Goal: Check status: Check status

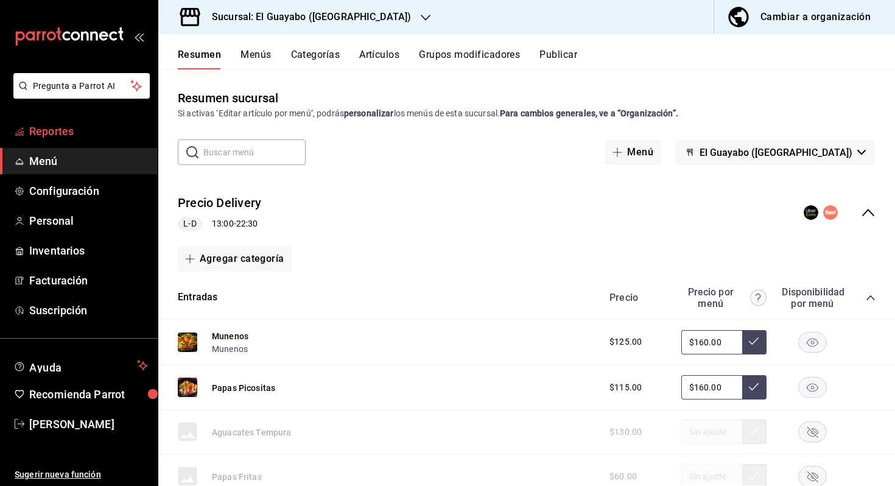
click at [79, 137] on span "Reportes" at bounding box center [88, 131] width 119 height 16
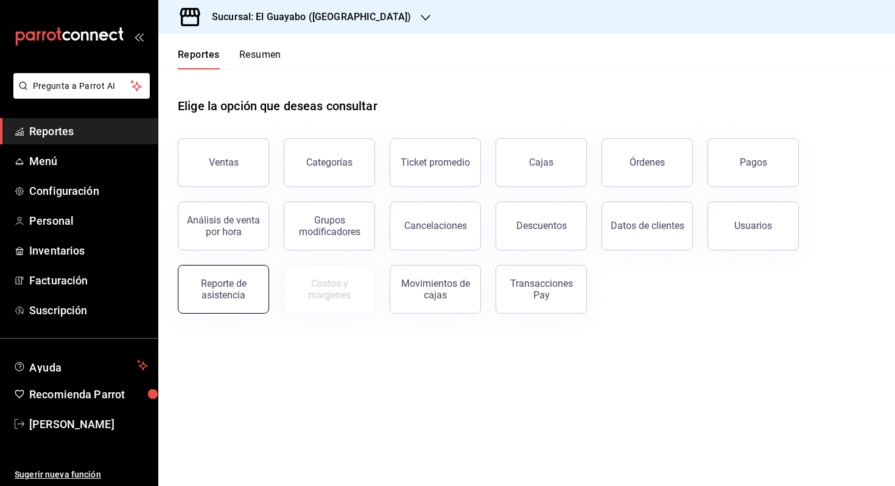
click at [253, 283] on div "Reporte de asistencia" at bounding box center [224, 289] width 76 height 23
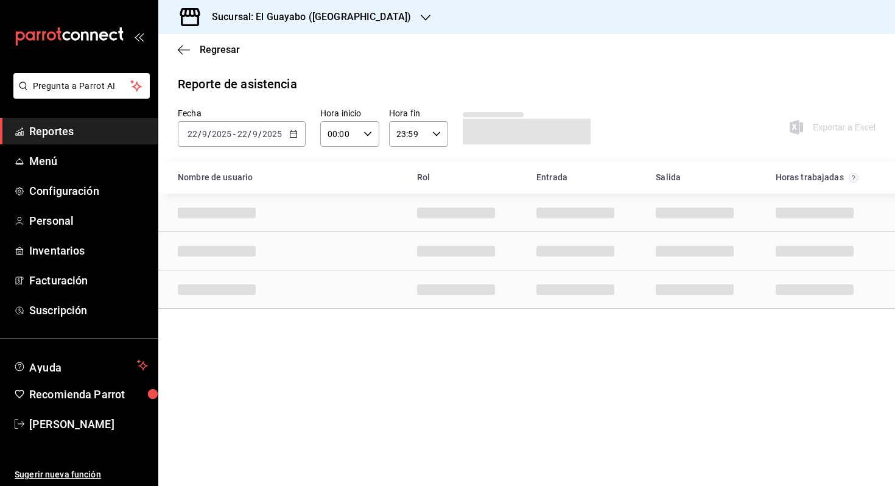
click at [203, 134] on input "9" at bounding box center [205, 134] width 6 height 10
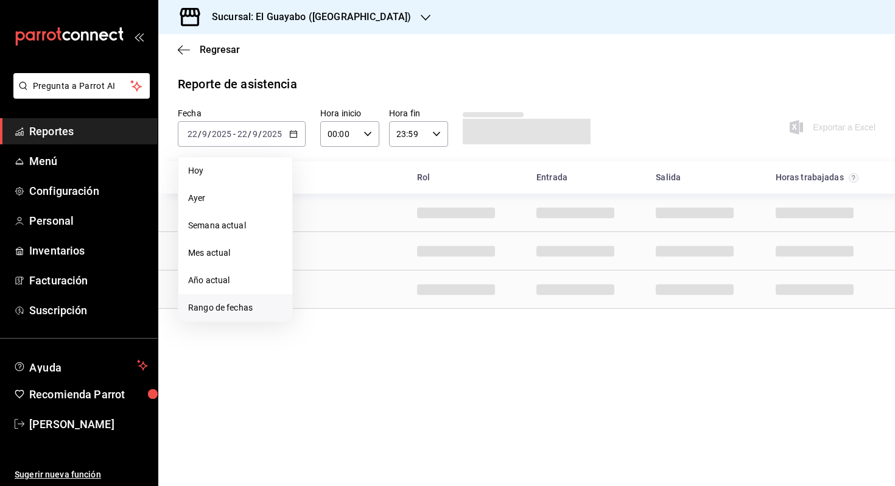
click at [242, 304] on span "Rango de fechas" at bounding box center [235, 308] width 94 height 13
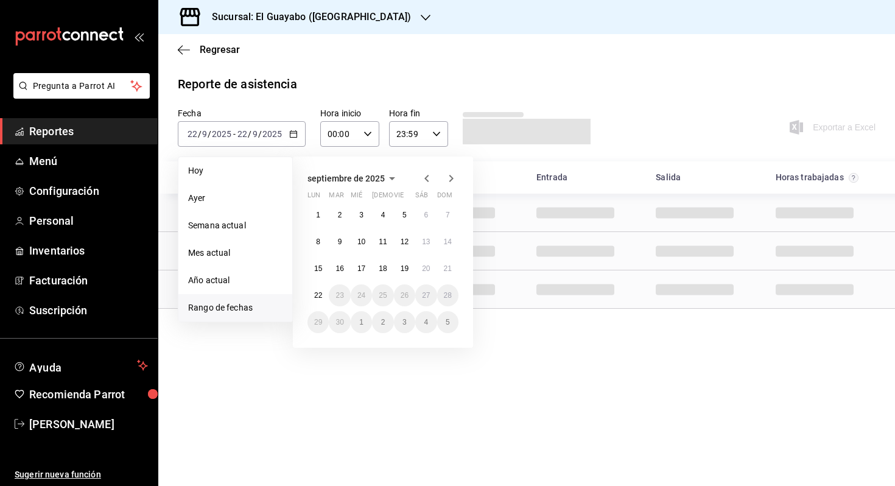
click at [308, 256] on div "1 2 3 4 5 6 7 8 9 10 11 12 13 14 15 16 17 18 19 20 21 22 23 24 25 26 27 28 29 3…" at bounding box center [383, 268] width 151 height 129
click at [319, 266] on abbr "15" at bounding box center [318, 268] width 8 height 9
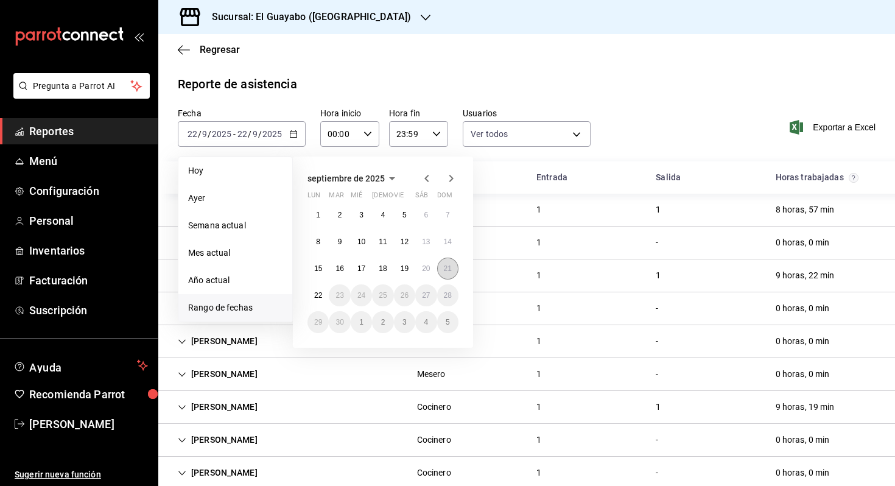
click at [453, 265] on button "21" at bounding box center [447, 269] width 21 height 22
click at [325, 267] on button "15" at bounding box center [318, 269] width 21 height 22
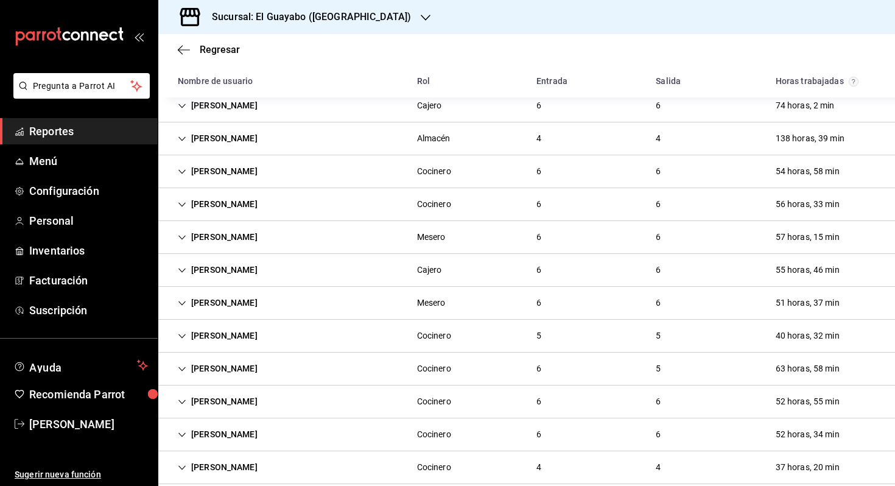
scroll to position [177, 0]
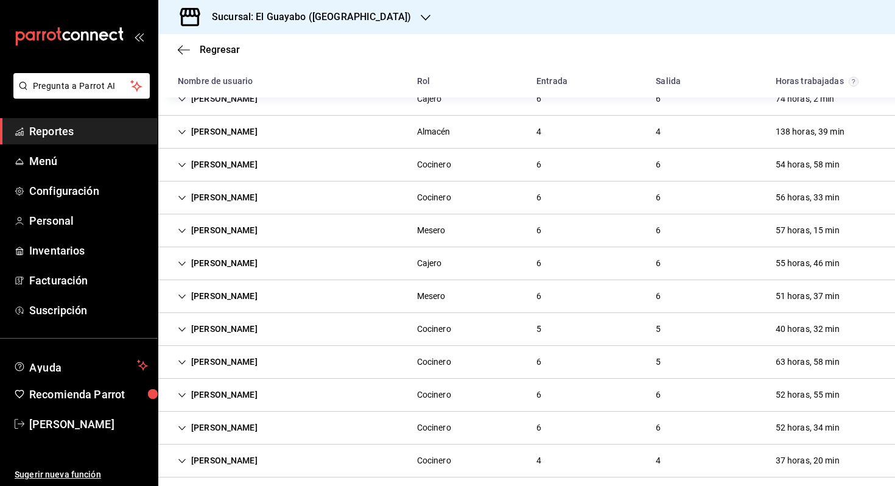
click at [277, 327] on div "[PERSON_NAME] Cocinero 5 5 40 horas, 32 min" at bounding box center [526, 329] width 737 height 33
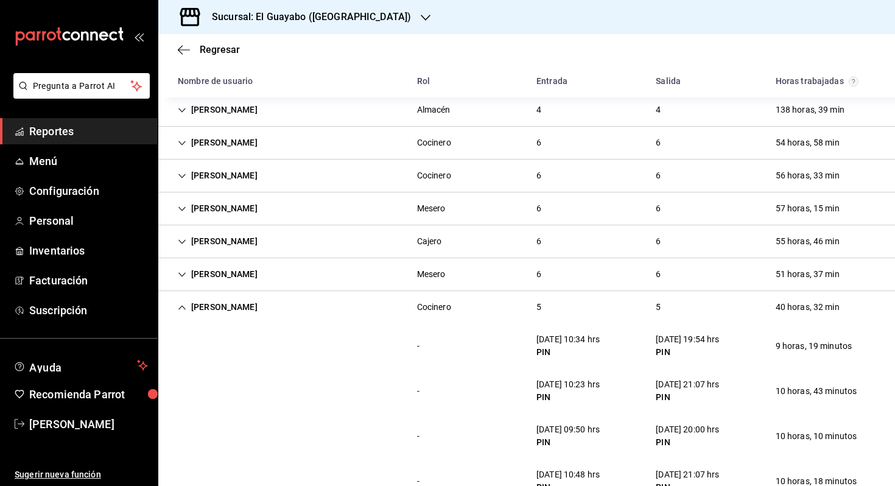
scroll to position [0, 0]
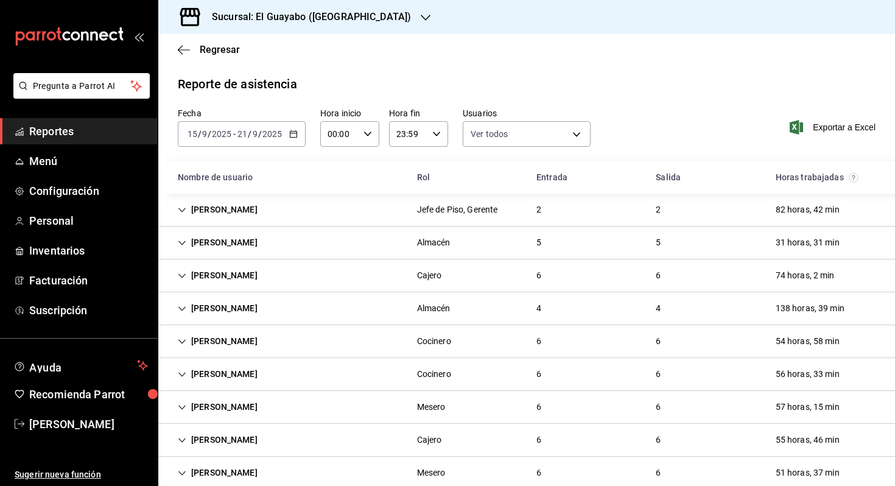
click at [216, 411] on div "[PERSON_NAME]" at bounding box center [217, 407] width 99 height 23
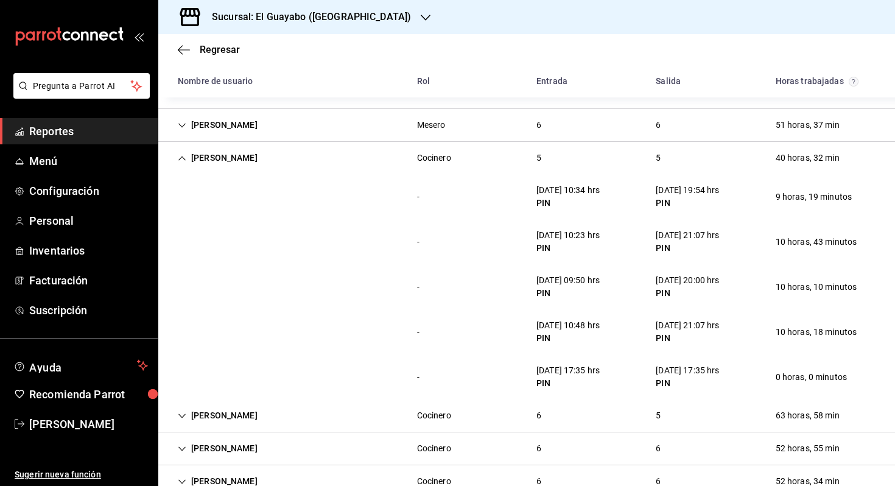
scroll to position [618, 0]
